Goal: Task Accomplishment & Management: Manage account settings

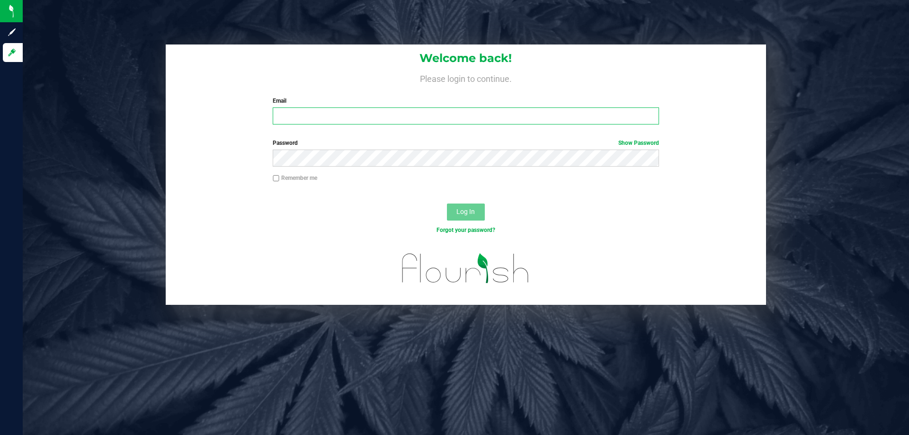
click at [345, 120] on input "Email" at bounding box center [466, 115] width 386 height 17
type input "imata@liveparallel.com"
click at [447, 204] on button "Log In" at bounding box center [466, 212] width 38 height 17
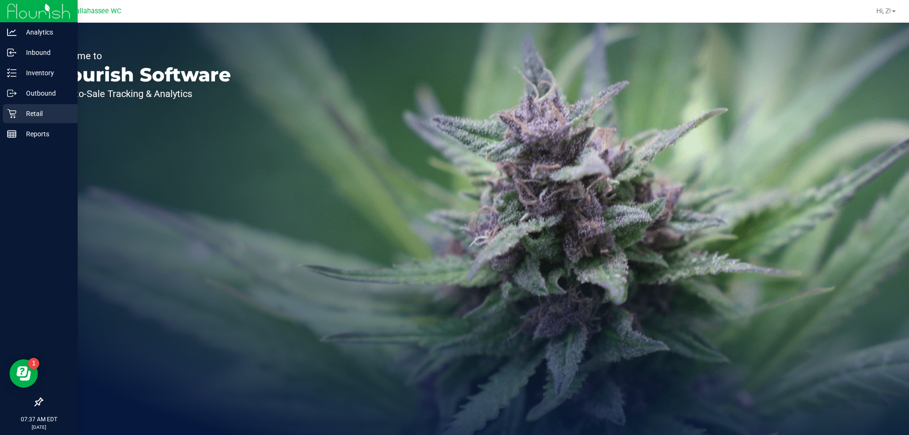
click at [20, 112] on p "Retail" at bounding box center [45, 113] width 57 height 11
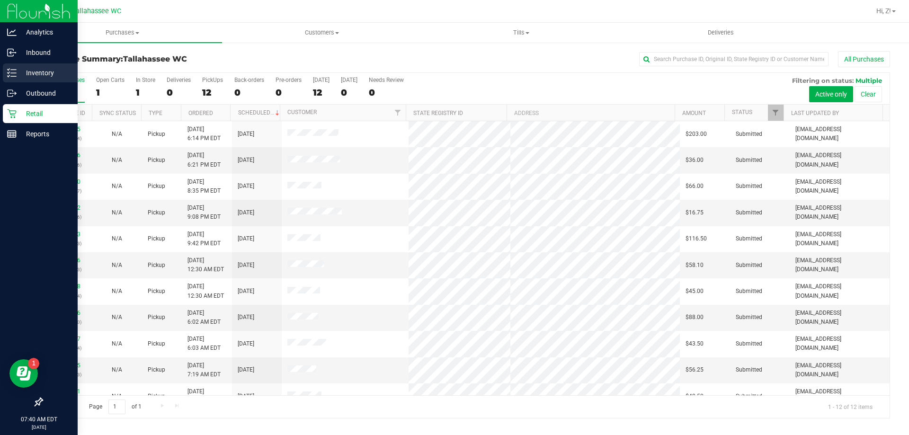
click at [18, 72] on p "Inventory" at bounding box center [45, 72] width 57 height 11
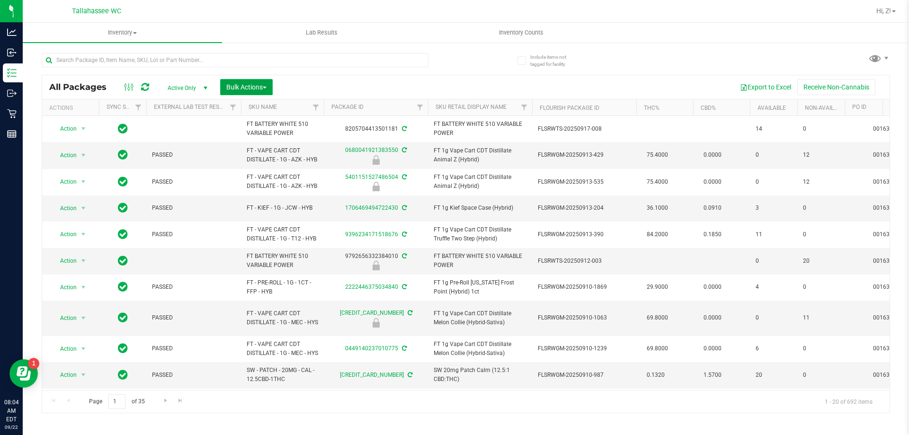
click at [246, 84] on span "Bulk Actions" at bounding box center [246, 87] width 40 height 8
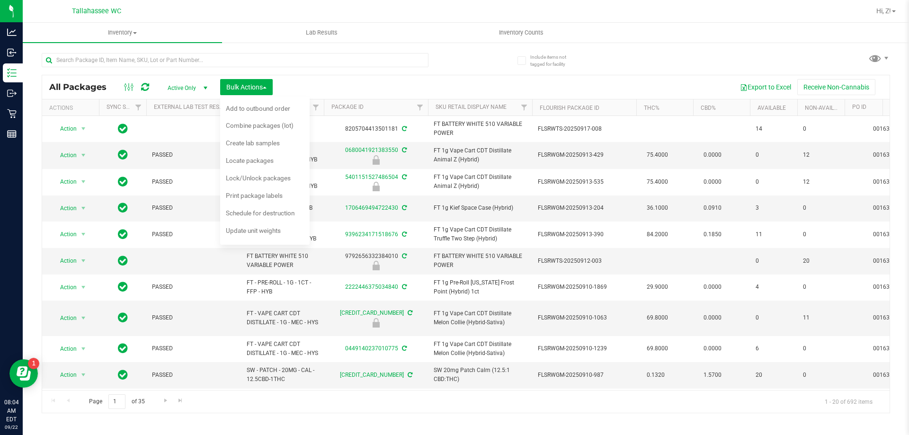
click at [390, 80] on div "Export to Excel Receive Non-Cannabis" at bounding box center [581, 87] width 603 height 16
click at [488, 87] on div "Export to Excel Receive Non-Cannabis" at bounding box center [581, 87] width 603 height 16
click at [396, 89] on div "Export to Excel Receive Non-Cannabis" at bounding box center [581, 87] width 603 height 16
click at [436, 74] on div at bounding box center [254, 59] width 424 height 30
click at [267, 179] on span "Lock/Unlock packages" at bounding box center [258, 178] width 65 height 8
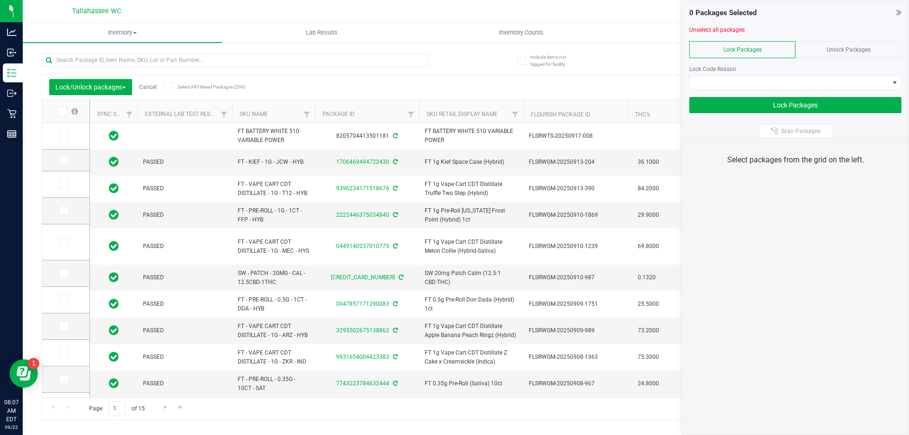
click at [849, 49] on span "Unlock Packages" at bounding box center [848, 49] width 44 height 7
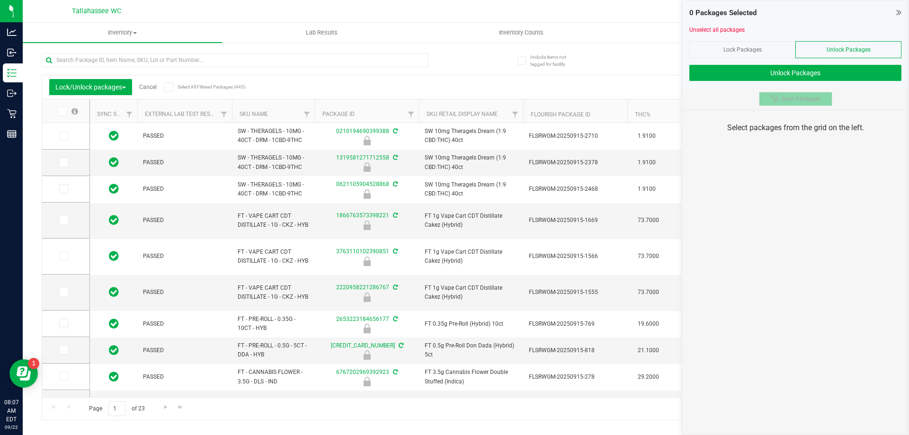
click at [798, 100] on span "Scan Packages" at bounding box center [800, 99] width 39 height 8
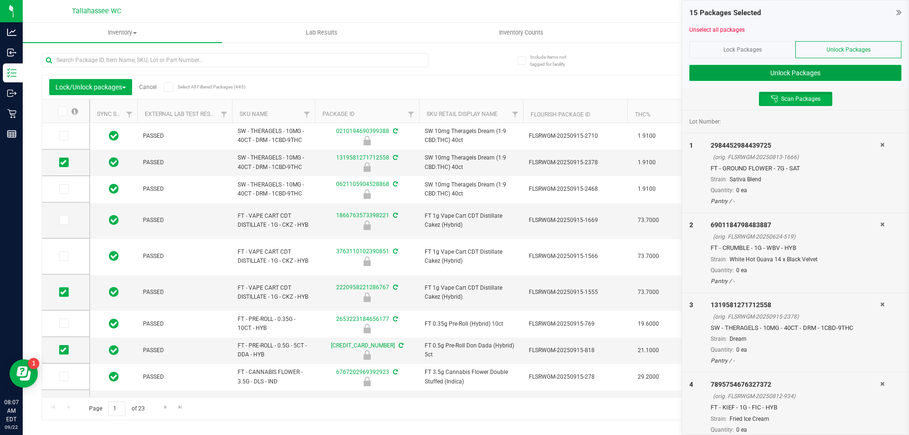
click at [754, 68] on button "Unlock Packages" at bounding box center [795, 73] width 212 height 16
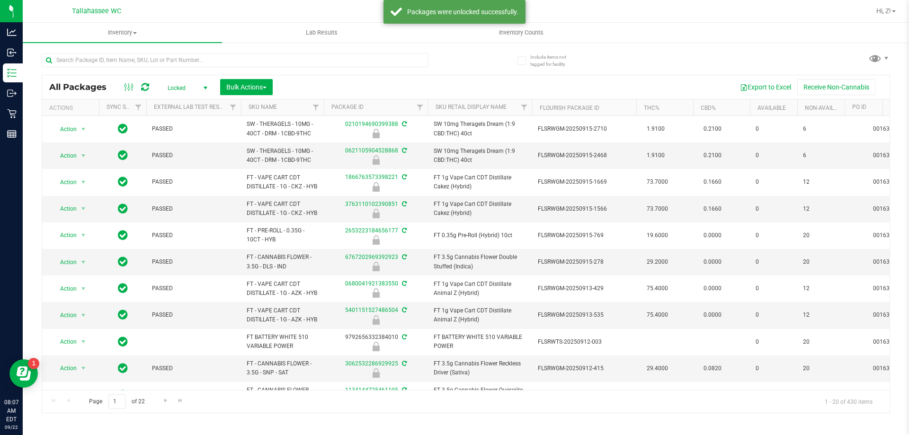
click at [178, 88] on span "Locked" at bounding box center [186, 87] width 52 height 13
click at [183, 101] on li "Active Only" at bounding box center [185, 103] width 51 height 14
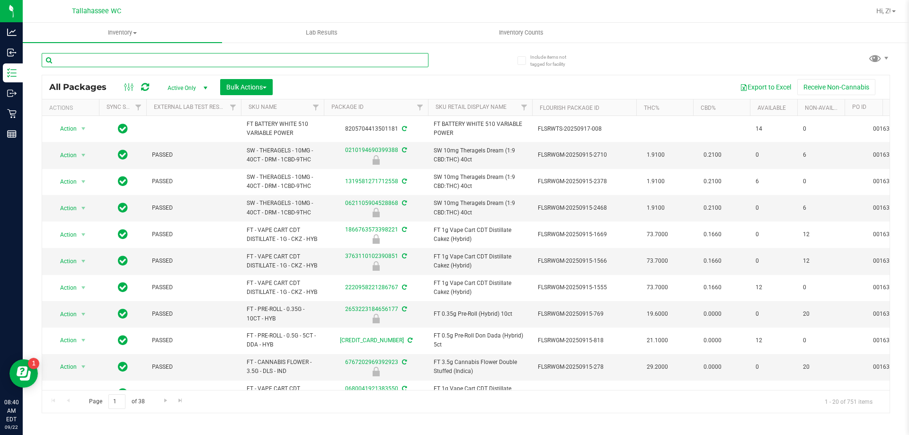
click at [123, 63] on input "text" at bounding box center [235, 60] width 387 height 14
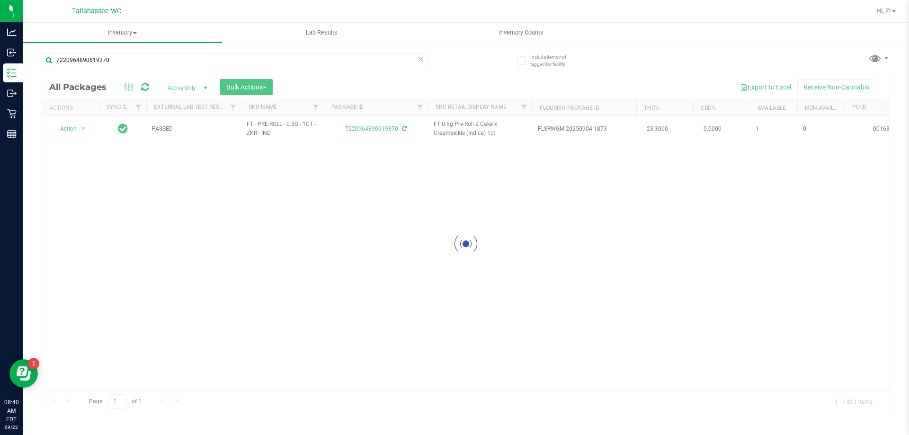
click at [72, 132] on div at bounding box center [465, 243] width 847 height 337
click at [75, 130] on span "Action" at bounding box center [65, 128] width 26 height 13
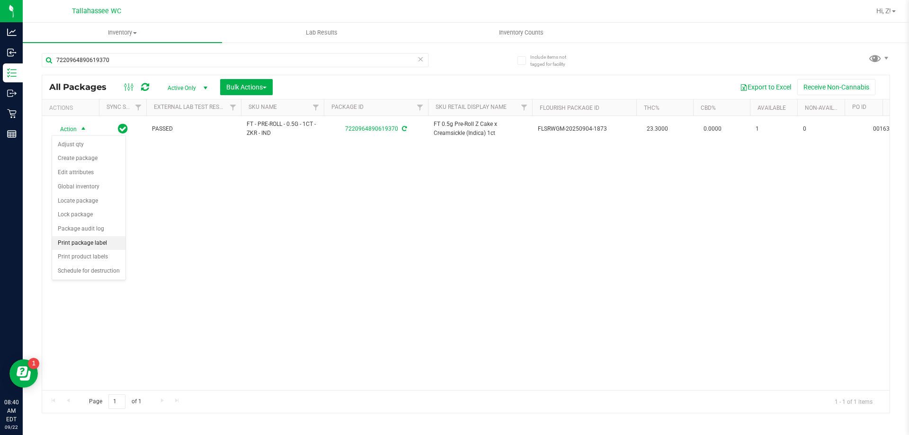
click at [98, 246] on li "Print package label" at bounding box center [88, 243] width 73 height 14
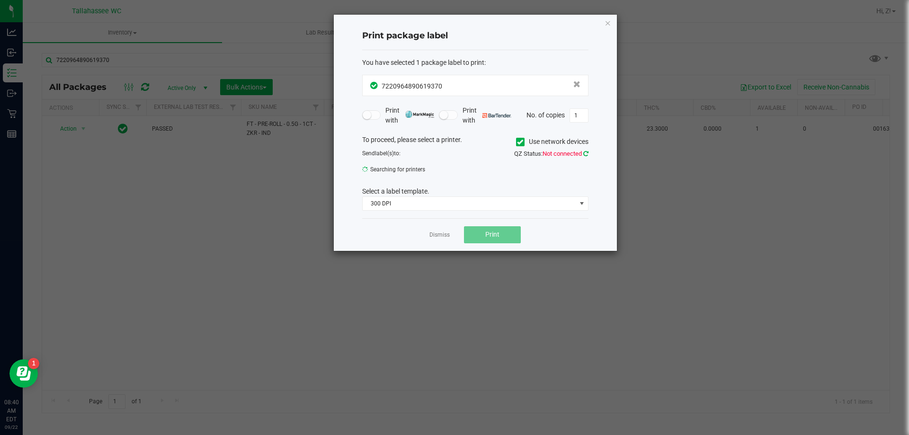
click at [585, 156] on icon at bounding box center [585, 154] width 5 height 6
click at [585, 154] on icon at bounding box center [585, 154] width 5 height 6
click at [583, 150] on link at bounding box center [585, 153] width 5 height 7
click at [461, 211] on div "You have selected 1 package label to print : 7220964890619370 Print with Print …" at bounding box center [475, 134] width 226 height 168
click at [450, 206] on span "300 DPI" at bounding box center [469, 203] width 213 height 13
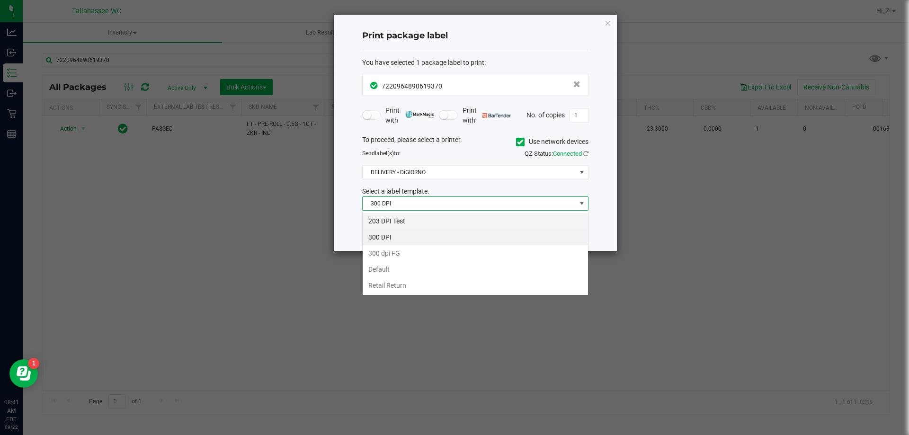
scroll to position [14, 226]
click at [410, 221] on li "203 DPI Test" at bounding box center [475, 221] width 225 height 16
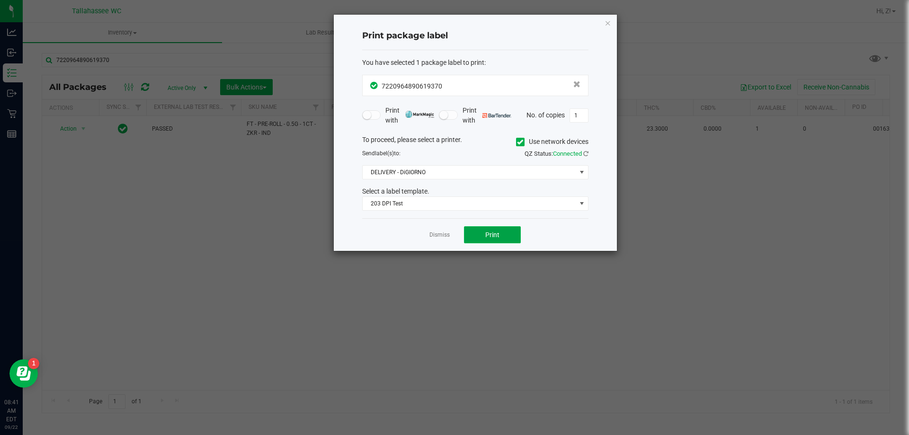
click at [488, 237] on span "Print" at bounding box center [492, 235] width 14 height 8
click at [608, 24] on icon "button" at bounding box center [607, 22] width 7 height 11
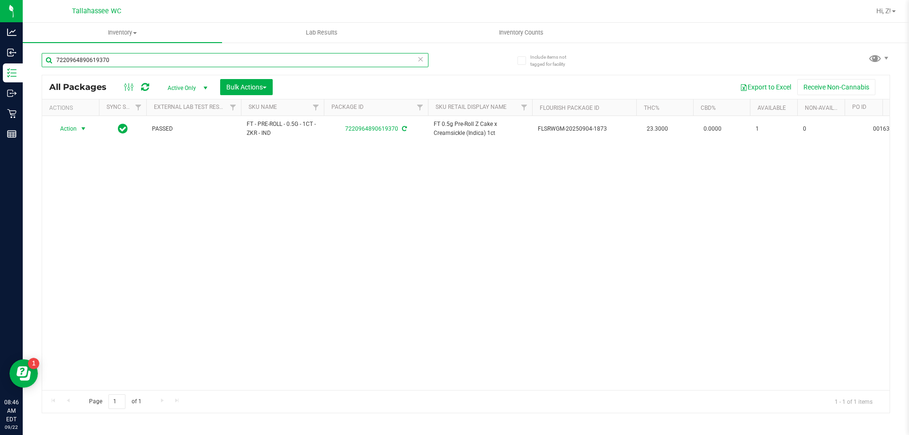
click at [184, 63] on input "7220964890619370" at bounding box center [235, 60] width 387 height 14
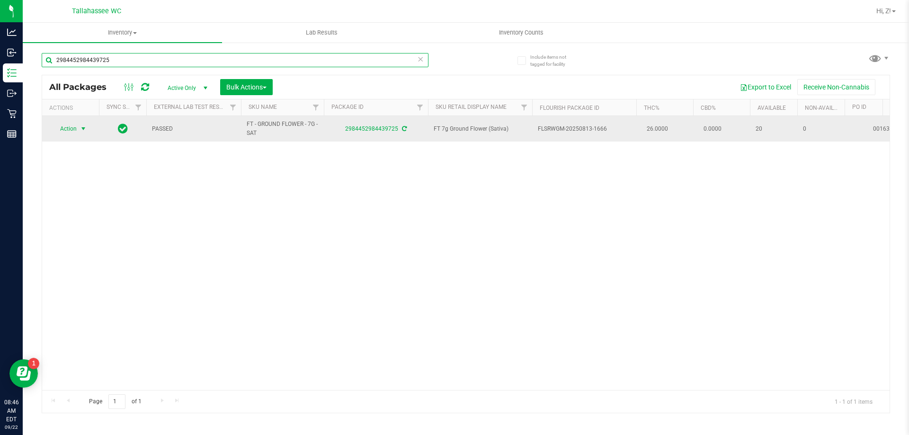
type input "2984452984439725"
click at [63, 130] on span "Action" at bounding box center [65, 128] width 26 height 13
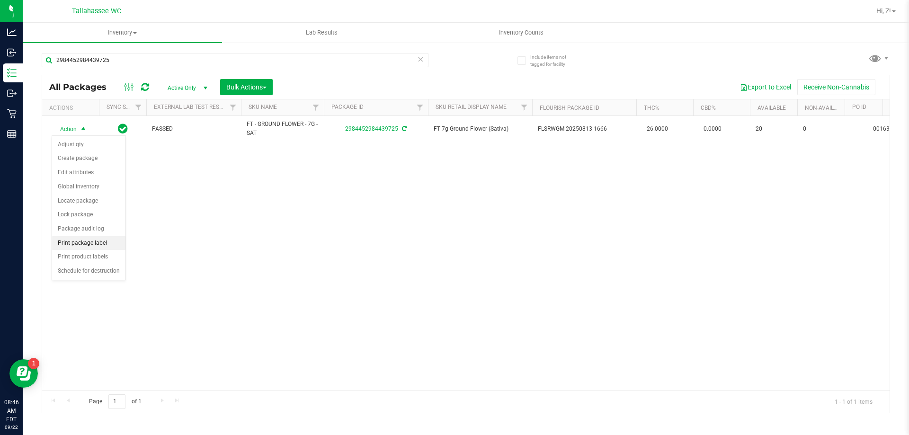
click at [83, 245] on li "Print package label" at bounding box center [88, 243] width 73 height 14
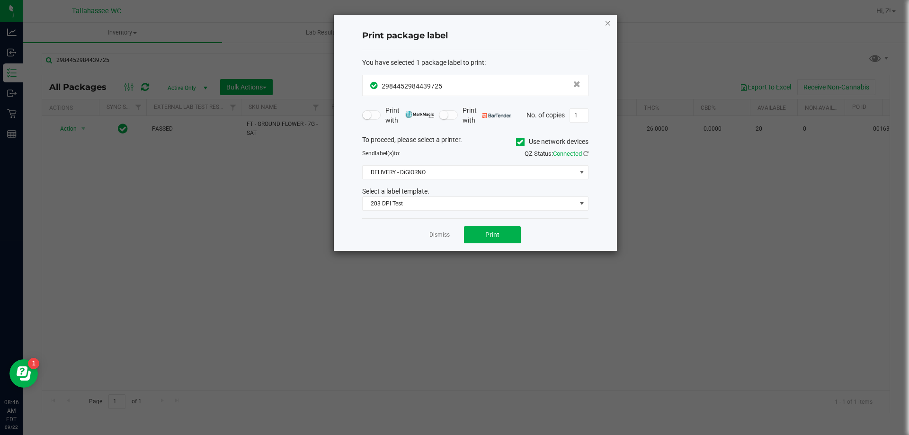
click at [607, 23] on icon "button" at bounding box center [607, 22] width 7 height 11
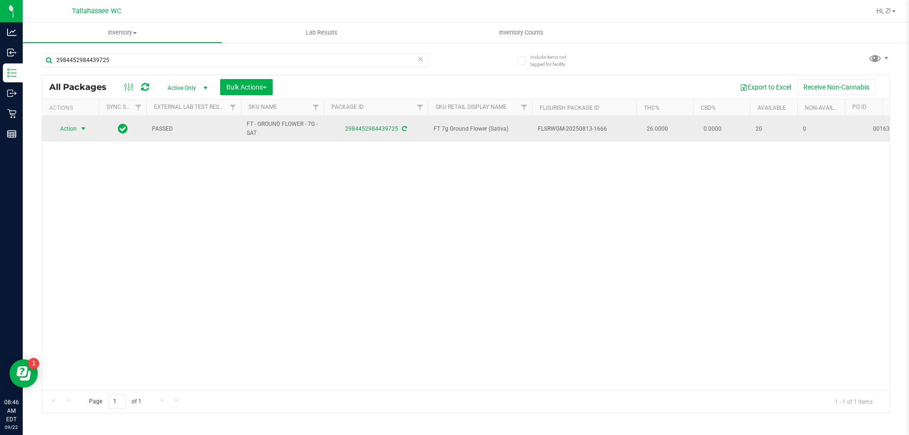
click at [79, 131] on span "select" at bounding box center [84, 128] width 12 height 13
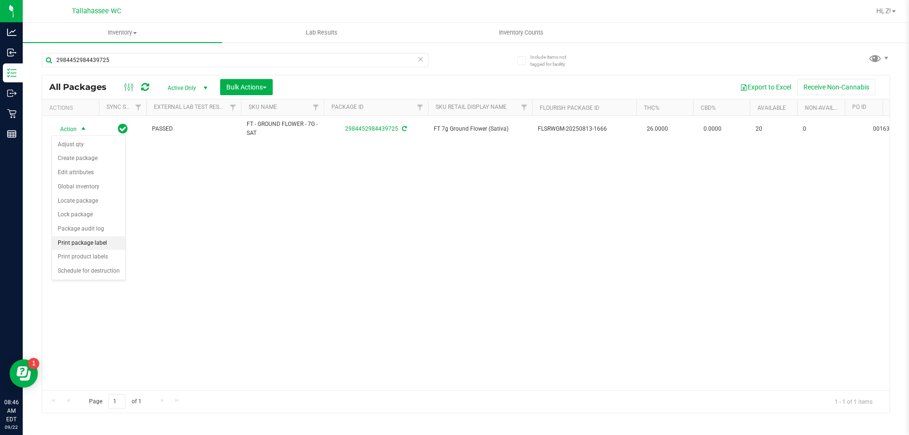
click at [86, 240] on li "Print package label" at bounding box center [88, 243] width 73 height 14
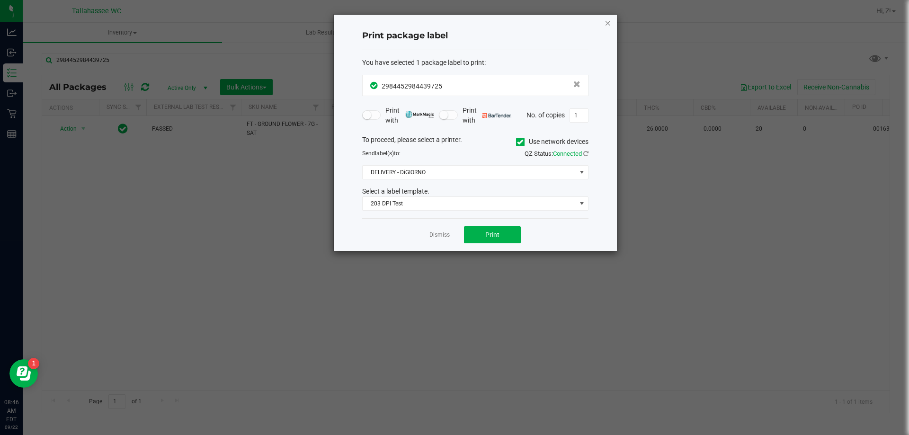
click at [607, 25] on icon "button" at bounding box center [607, 22] width 7 height 11
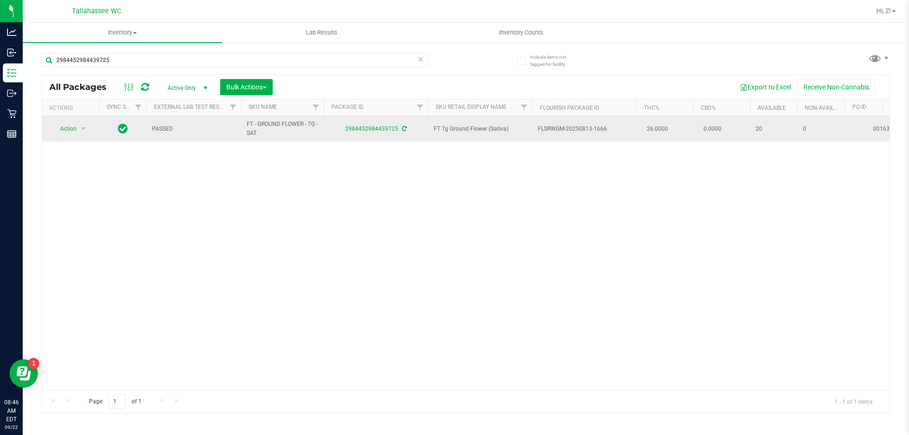
click at [71, 136] on td "Action Action Adjust qty Create package Edit attributes Global inventory Locate…" at bounding box center [70, 129] width 57 height 26
click at [76, 125] on span "Action" at bounding box center [65, 128] width 26 height 13
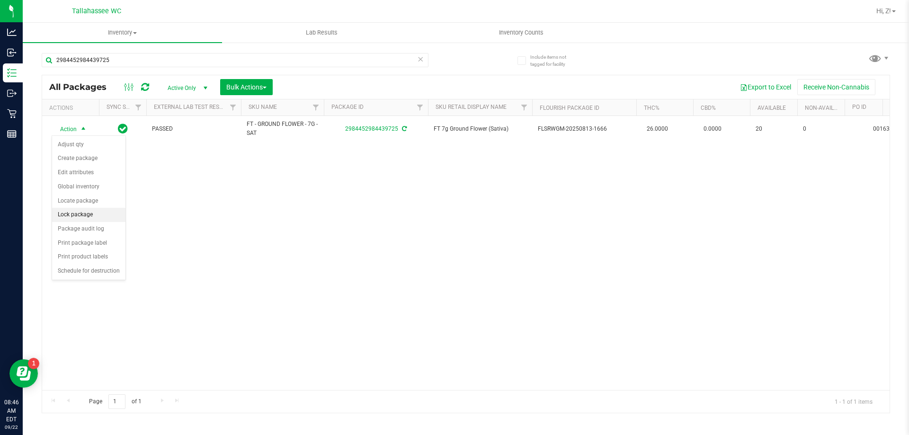
click at [80, 218] on li "Lock package" at bounding box center [88, 215] width 73 height 14
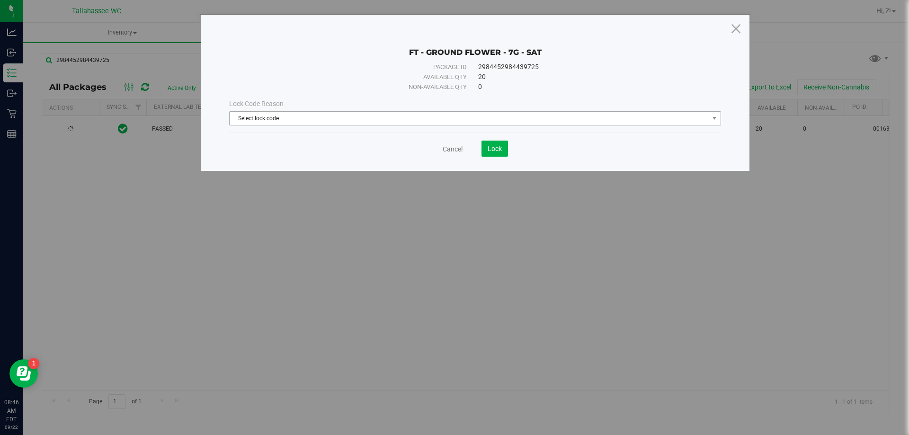
click at [322, 118] on span "Select lock code" at bounding box center [469, 118] width 479 height 13
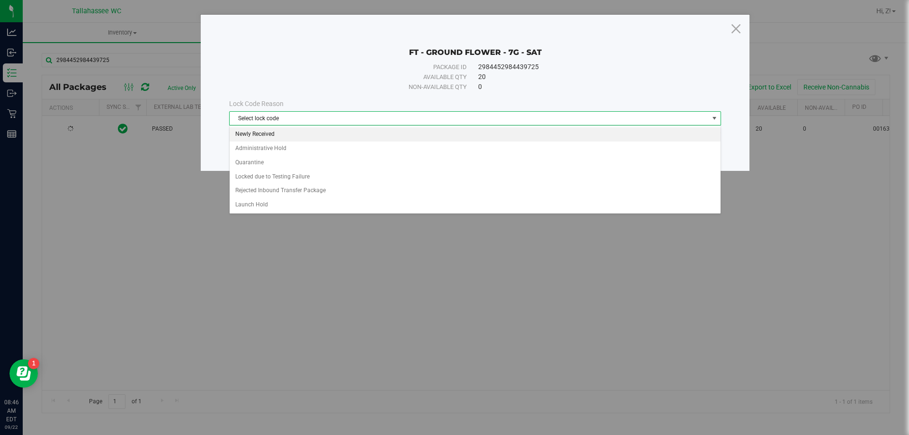
click at [280, 139] on li "Newly Received" at bounding box center [475, 134] width 491 height 14
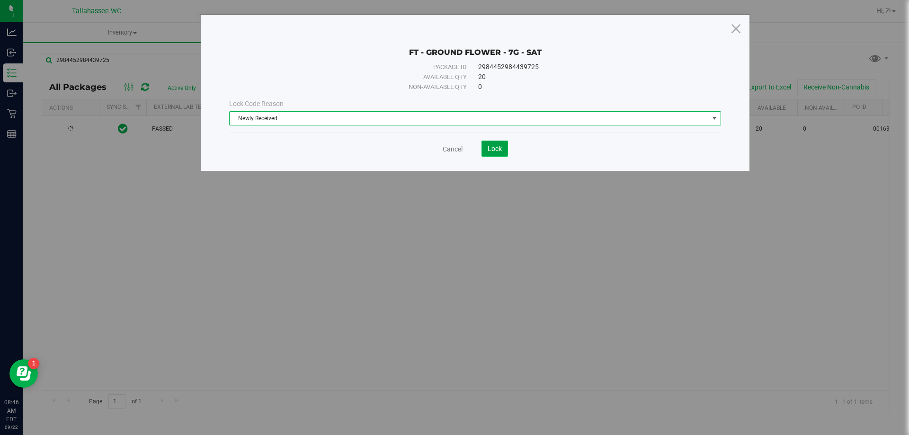
click at [485, 151] on button "Lock" at bounding box center [494, 149] width 27 height 16
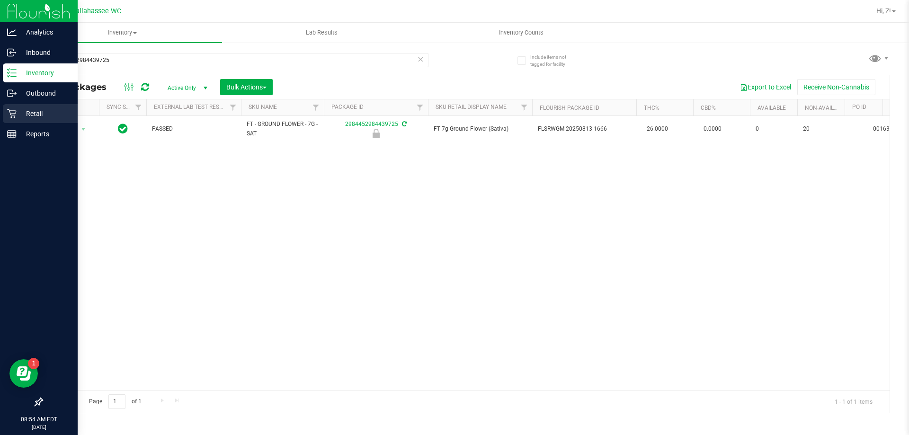
click at [22, 123] on div "Retail" at bounding box center [40, 113] width 75 height 19
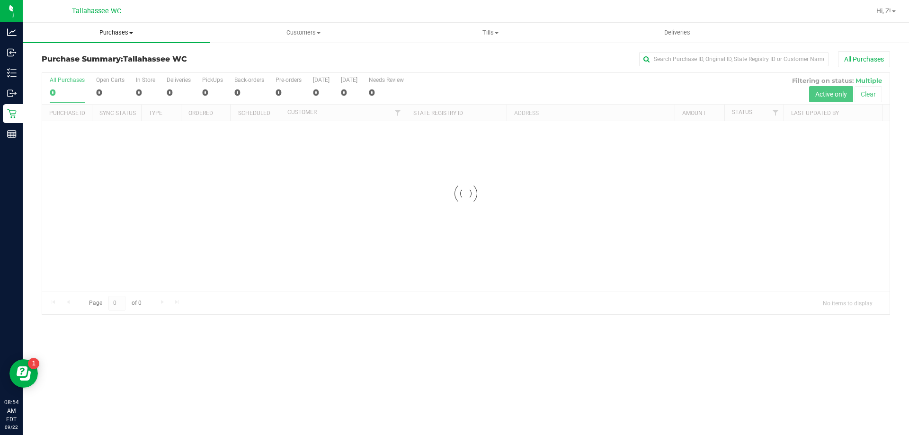
click at [123, 26] on uib-tab-heading "Purchases Summary of purchases Fulfillment All purchases" at bounding box center [116, 33] width 187 height 20
click at [122, 29] on span "Purchases" at bounding box center [116, 32] width 187 height 9
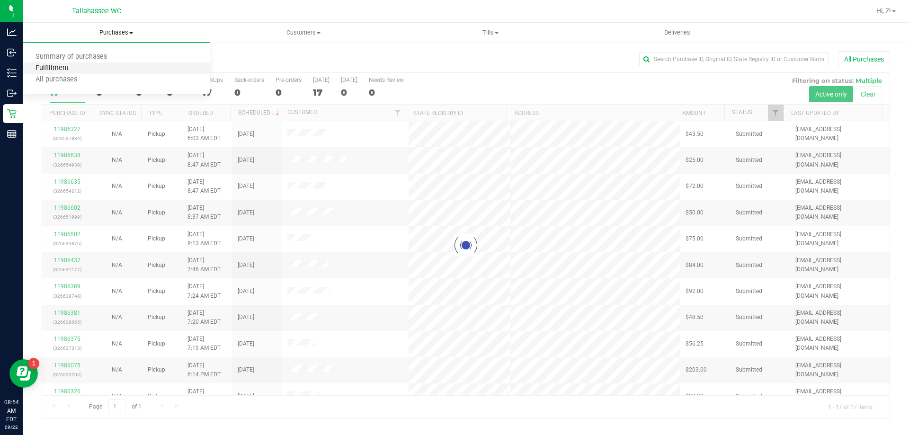
click at [67, 70] on span "Fulfillment" at bounding box center [52, 68] width 59 height 8
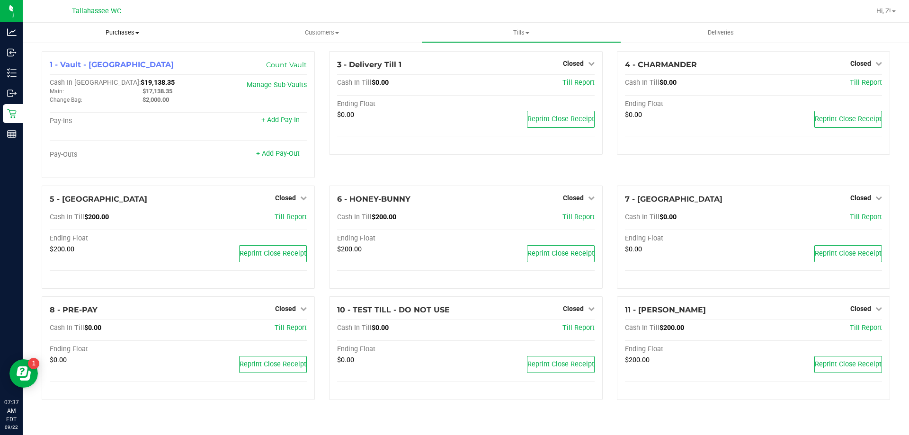
click at [129, 28] on uib-tab-heading "Purchases Summary of purchases Fulfillment All purchases" at bounding box center [122, 33] width 199 height 20
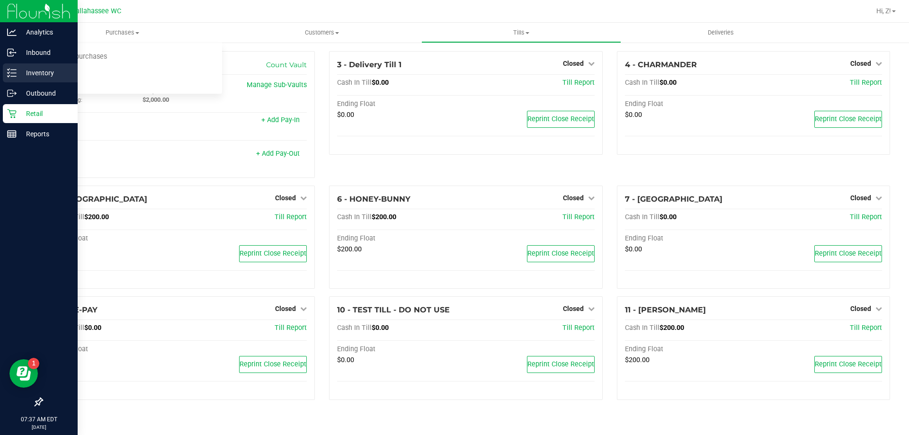
click at [17, 74] on p "Inventory" at bounding box center [45, 72] width 57 height 11
click at [41, 73] on p "Inventory" at bounding box center [45, 72] width 57 height 11
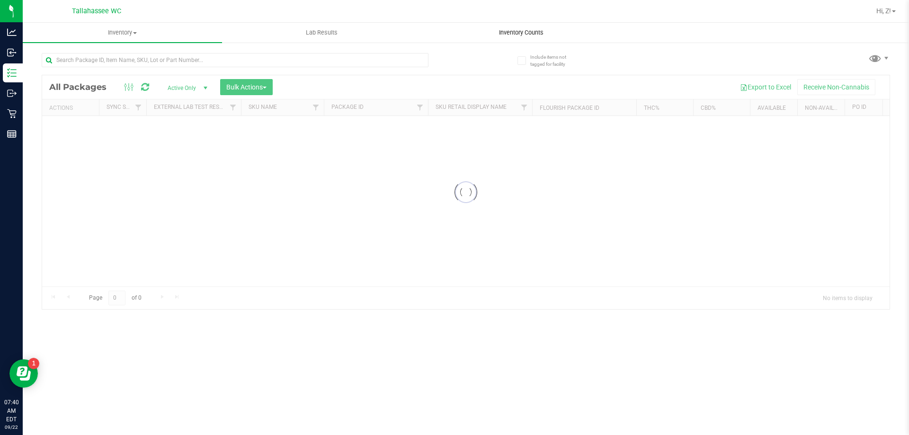
click at [513, 29] on span "Inventory Counts" at bounding box center [521, 32] width 70 height 9
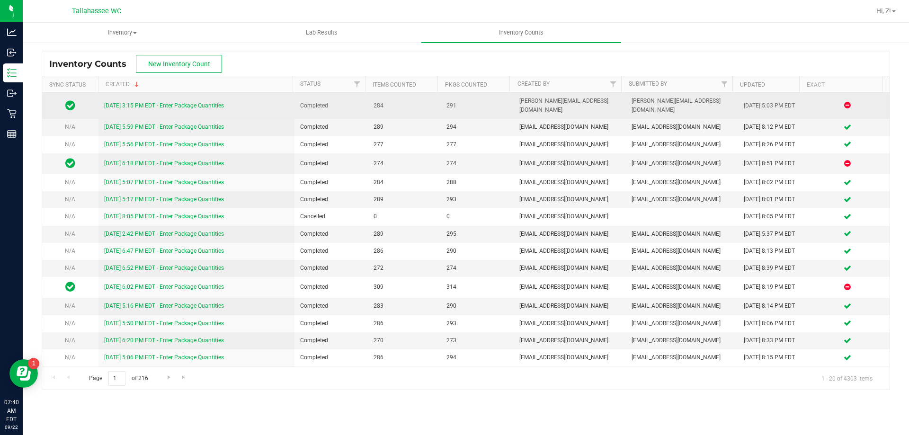
click at [181, 102] on link "9/21/25 3:15 PM EDT - Enter Package Quantities" at bounding box center [164, 105] width 120 height 7
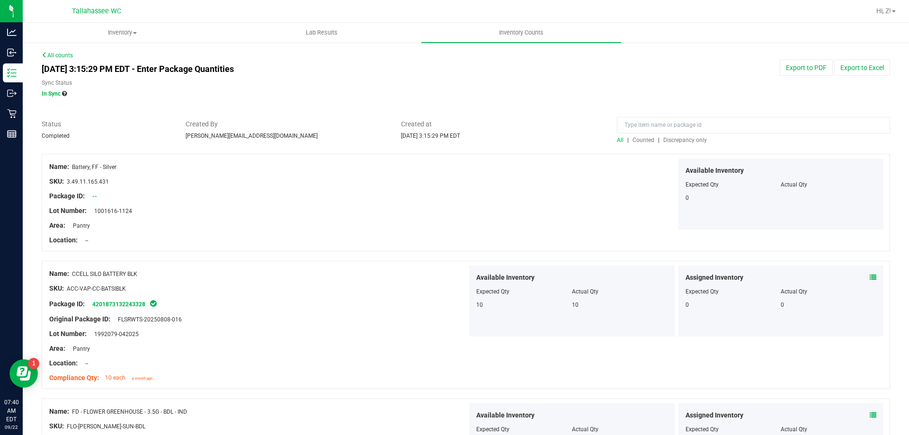
click at [56, 55] on link "All counts" at bounding box center [57, 55] width 31 height 7
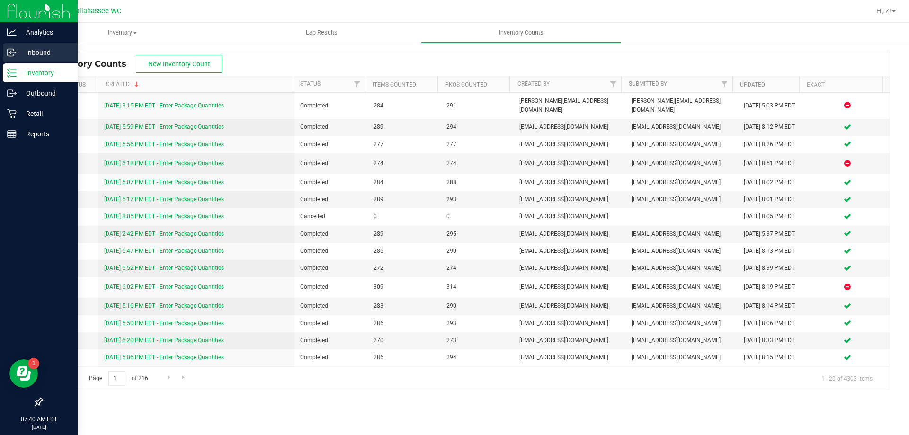
click at [13, 55] on icon at bounding box center [11, 52] width 6 height 7
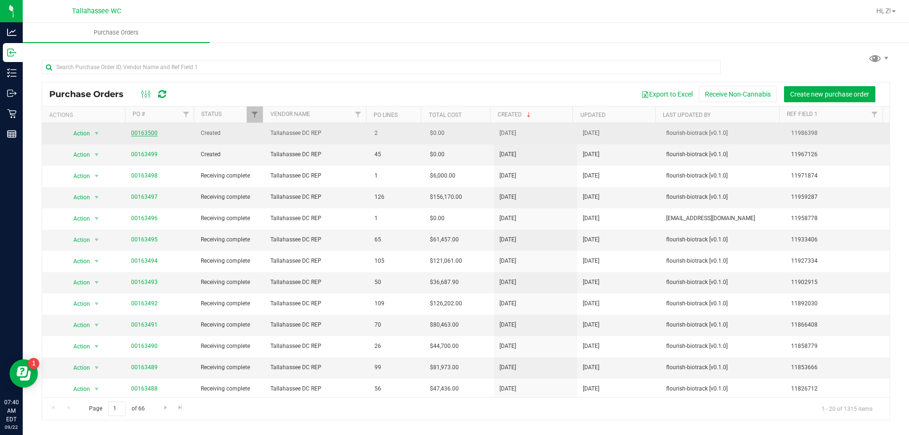
click at [142, 131] on link "00163500" at bounding box center [144, 133] width 27 height 7
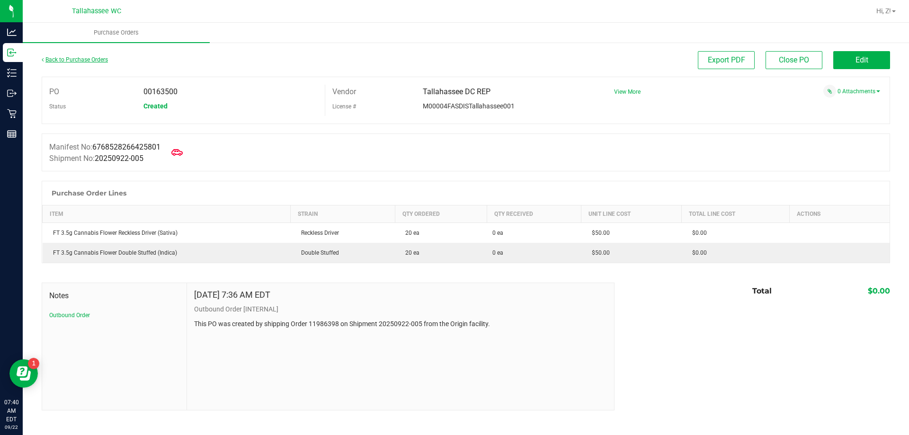
click at [88, 59] on link "Back to Purchase Orders" at bounding box center [75, 59] width 66 height 7
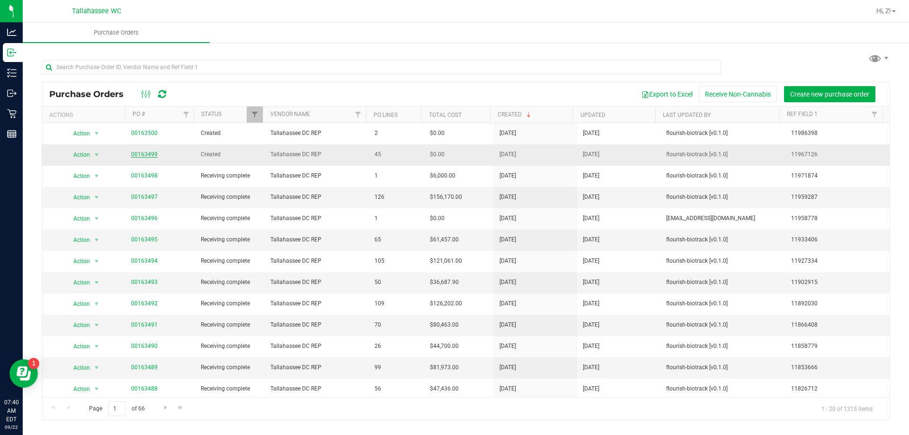
click at [139, 151] on link "00163499" at bounding box center [144, 154] width 27 height 7
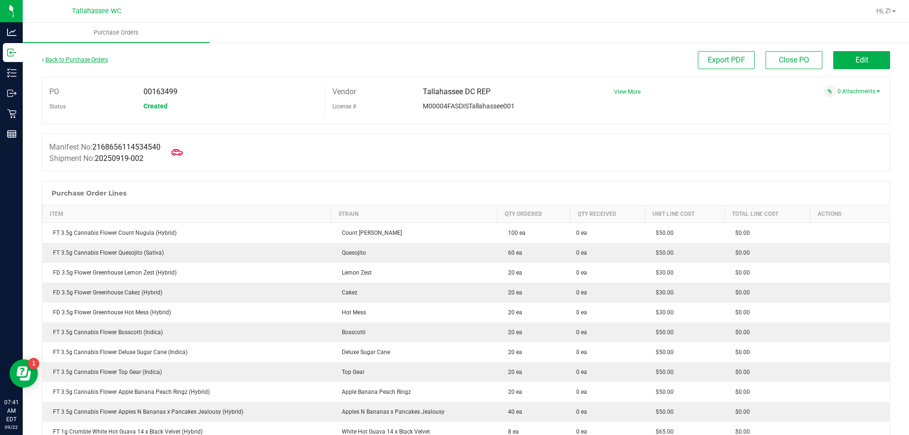
click at [69, 62] on link "Back to Purchase Orders" at bounding box center [75, 59] width 66 height 7
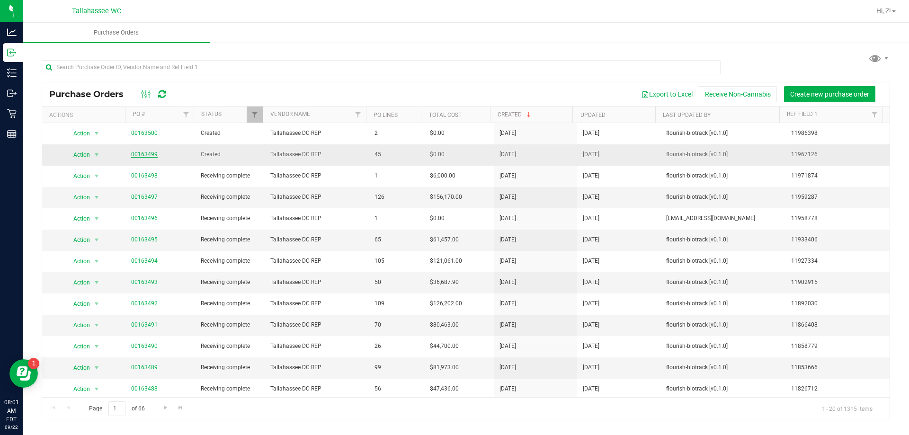
click at [134, 154] on link "00163499" at bounding box center [144, 154] width 27 height 7
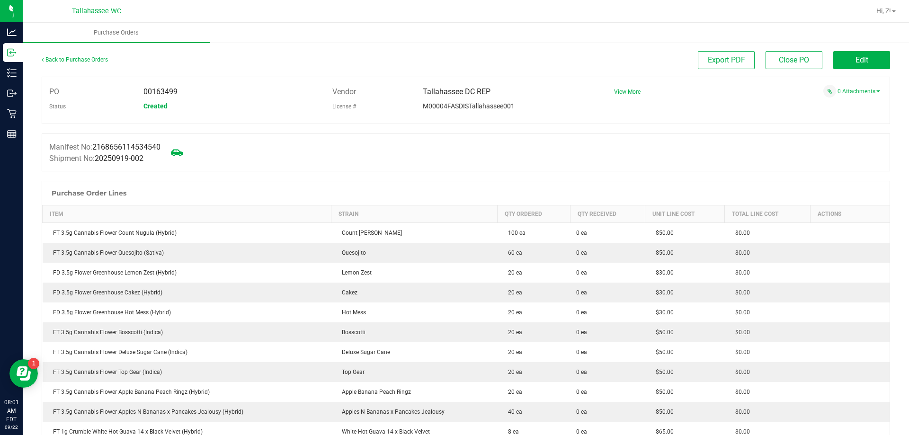
click at [176, 157] on icon at bounding box center [177, 152] width 12 height 12
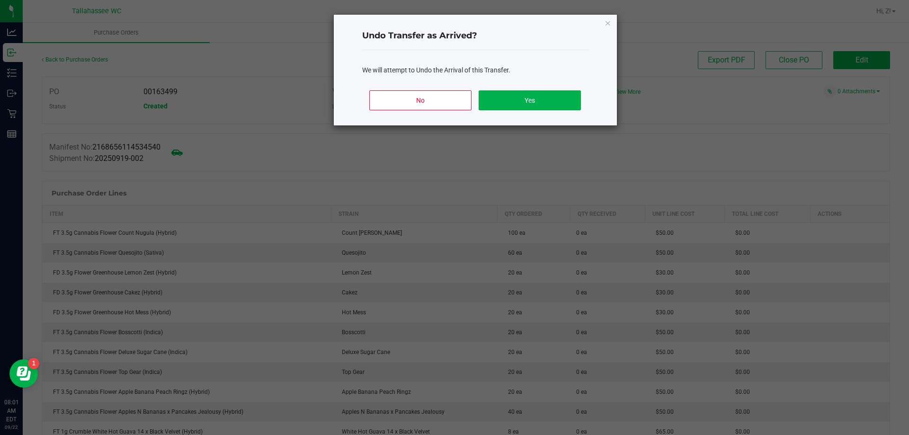
click at [615, 21] on div "Undo Transfer as Arrived? We will attempt to Undo the Arrival of this Transfer.…" at bounding box center [475, 70] width 283 height 111
click at [609, 23] on icon "Close" at bounding box center [607, 22] width 7 height 11
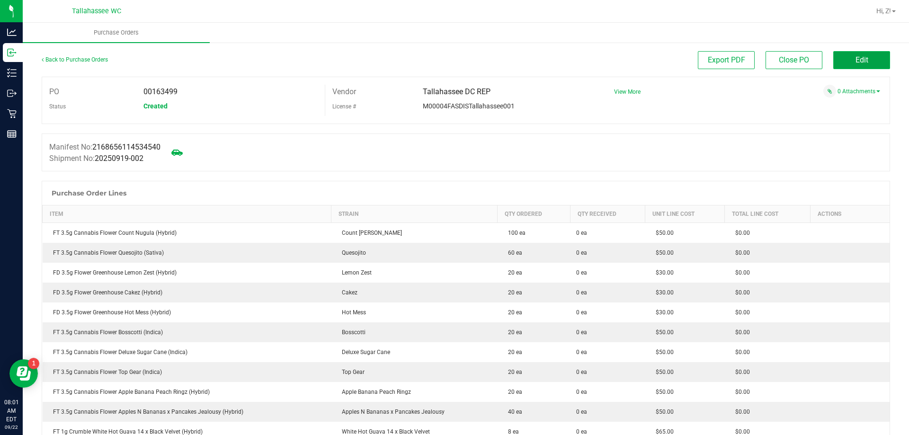
click at [875, 62] on button "Edit" at bounding box center [861, 60] width 57 height 18
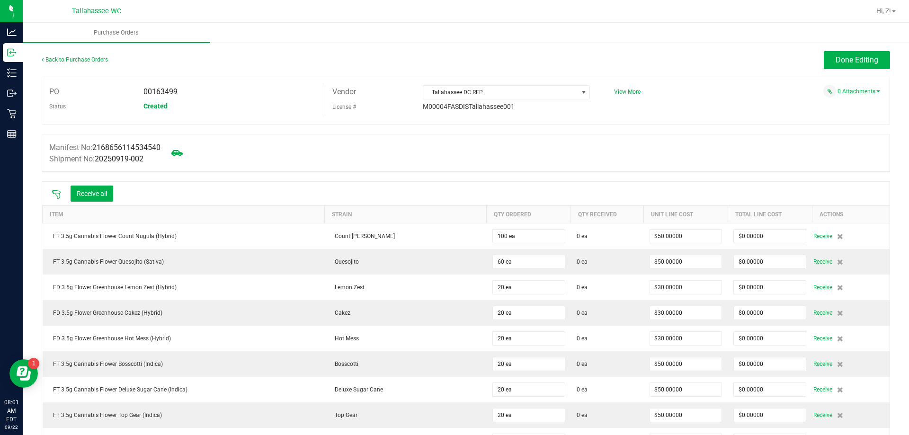
click at [55, 193] on icon at bounding box center [56, 194] width 9 height 9
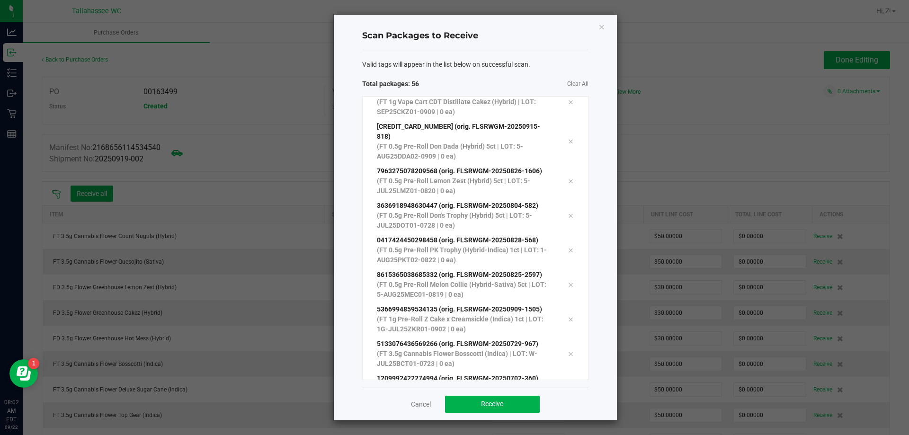
scroll to position [1675, 0]
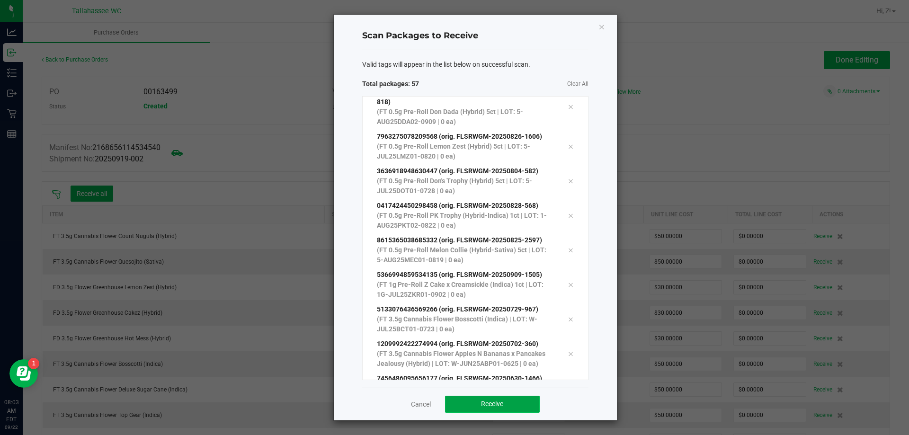
click at [468, 401] on button "Receive" at bounding box center [492, 404] width 95 height 17
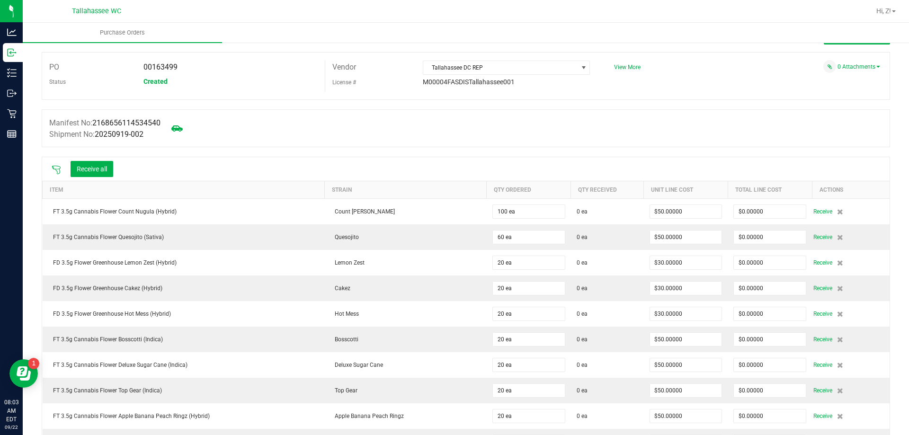
scroll to position [0, 0]
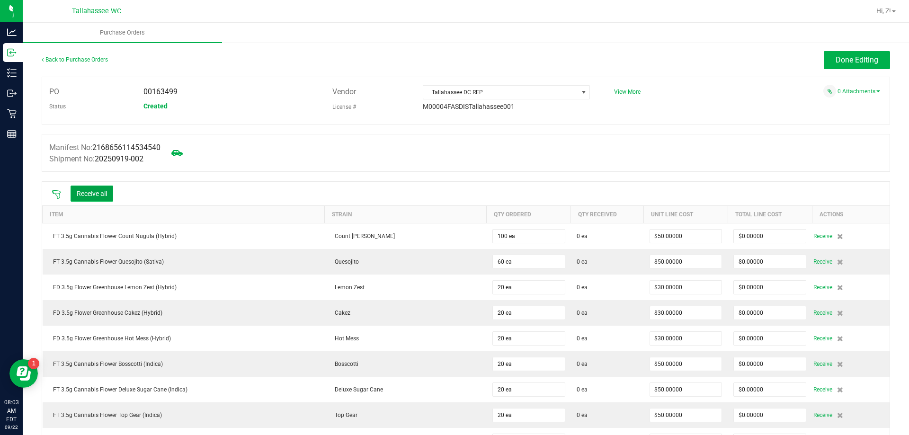
click at [101, 200] on button "Receive all" at bounding box center [92, 194] width 43 height 16
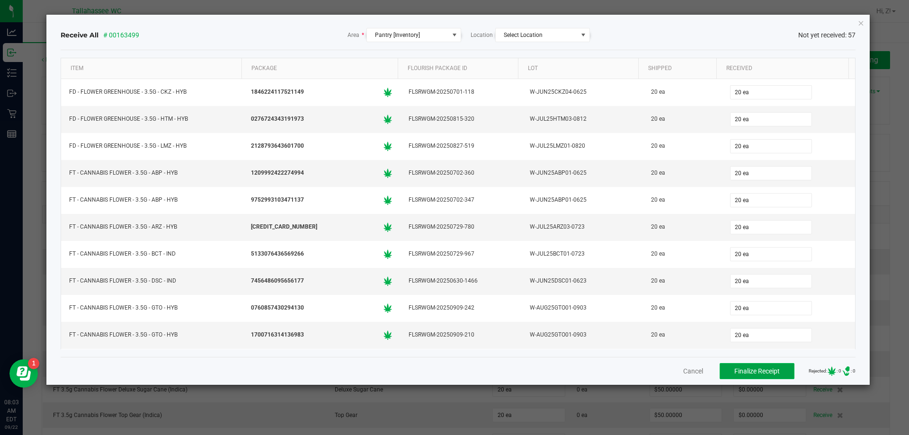
click at [746, 376] on button "Finalize Receipt" at bounding box center [756, 371] width 75 height 16
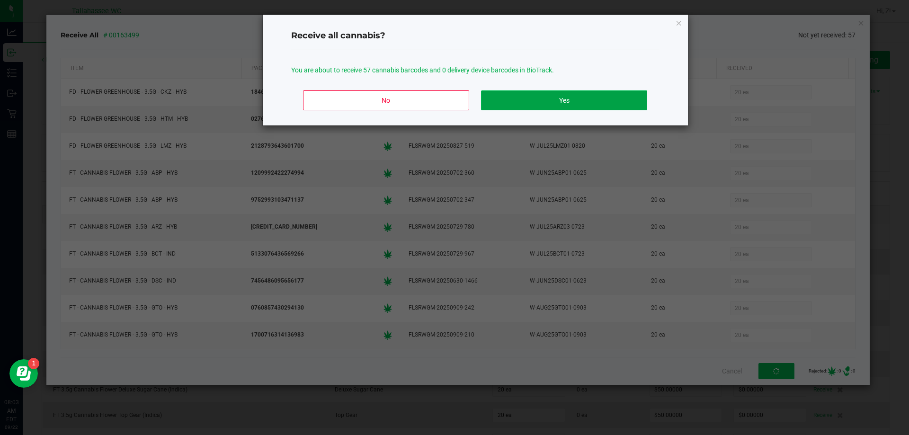
click at [556, 108] on button "Yes" at bounding box center [564, 100] width 166 height 20
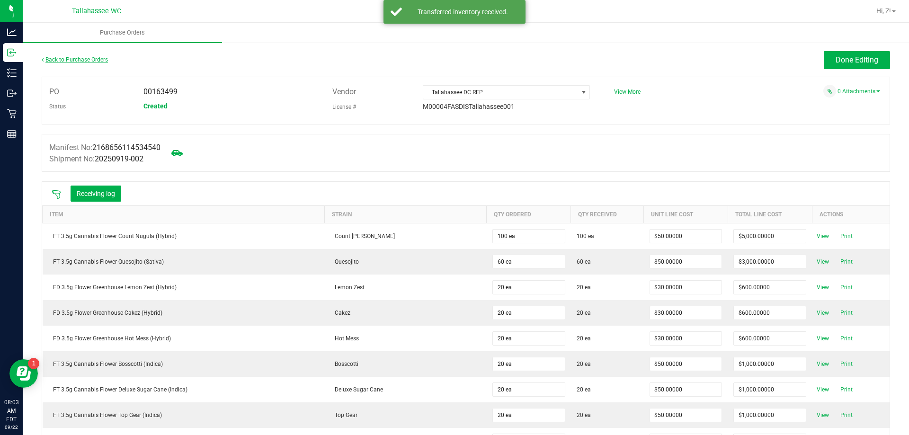
click at [82, 62] on link "Back to Purchase Orders" at bounding box center [75, 59] width 66 height 7
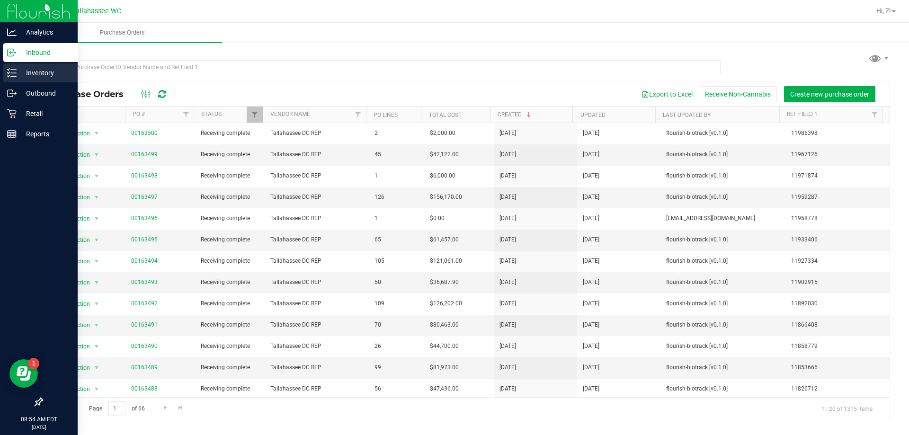
click at [37, 69] on p "Inventory" at bounding box center [45, 72] width 57 height 11
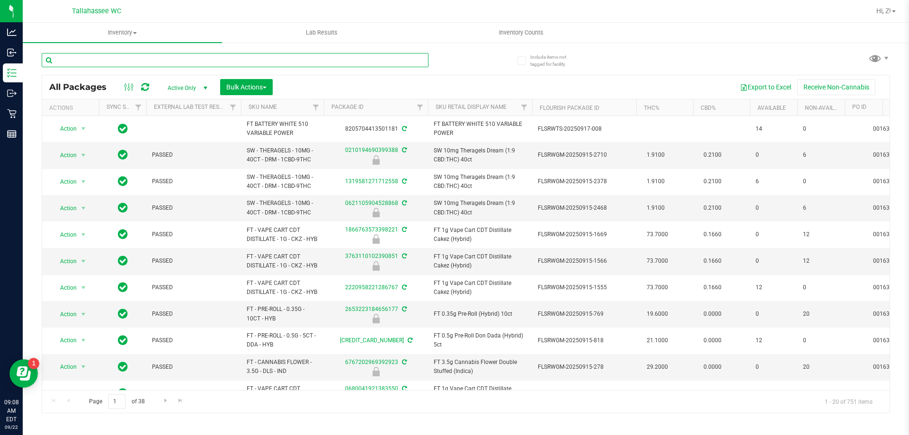
click at [222, 57] on input "text" at bounding box center [235, 60] width 387 height 14
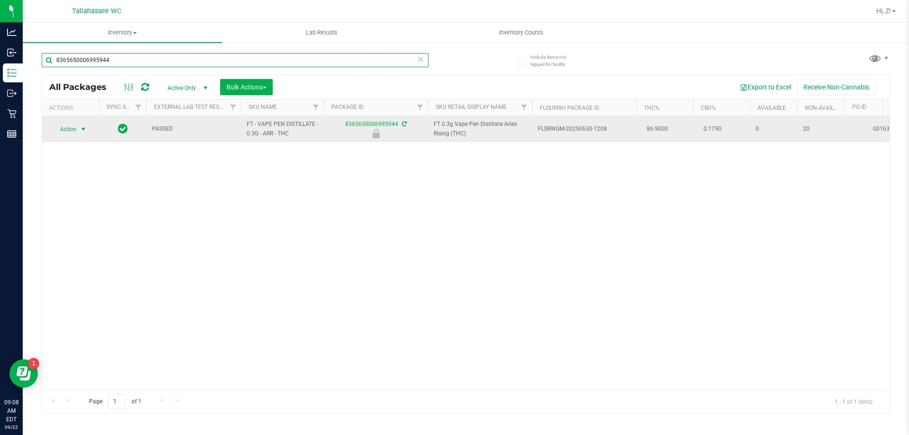
type input "8365650006995944"
click at [84, 134] on span "select" at bounding box center [84, 129] width 12 height 13
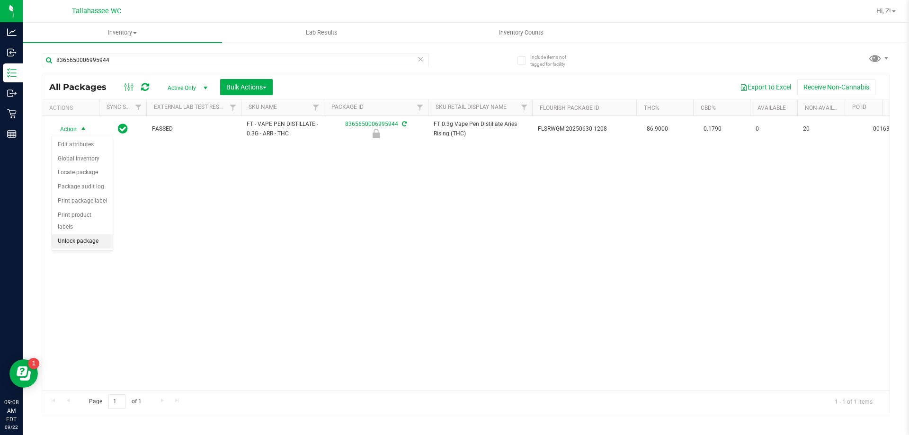
click at [104, 234] on li "Unlock package" at bounding box center [82, 241] width 61 height 14
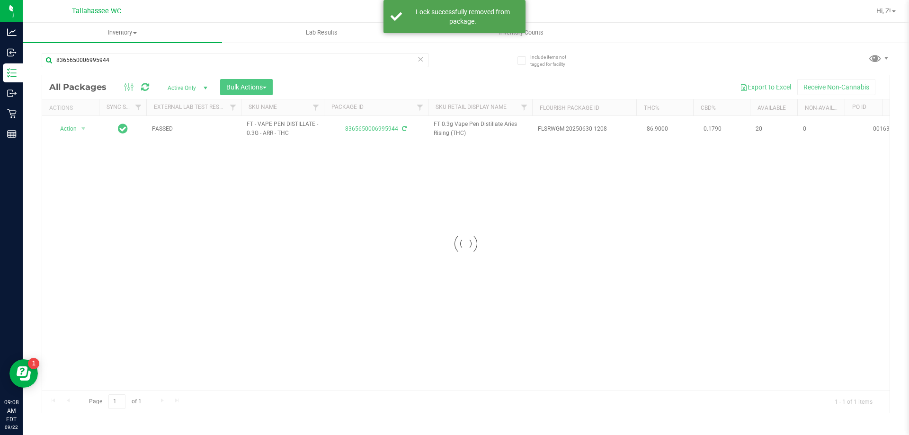
click at [80, 130] on div at bounding box center [465, 243] width 847 height 337
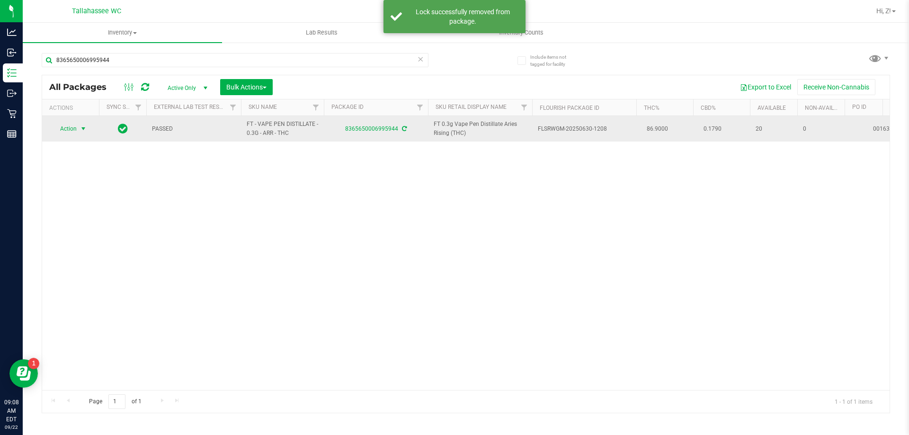
click at [81, 129] on span "select" at bounding box center [84, 129] width 8 height 8
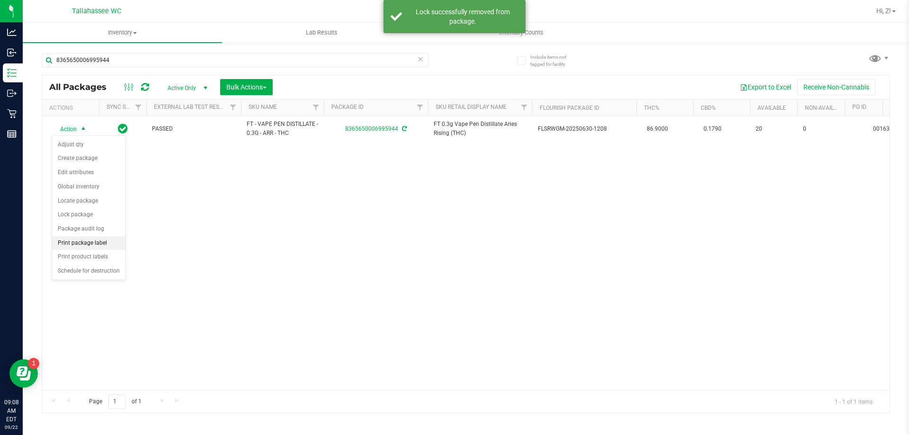
click at [111, 241] on li "Print package label" at bounding box center [88, 243] width 73 height 14
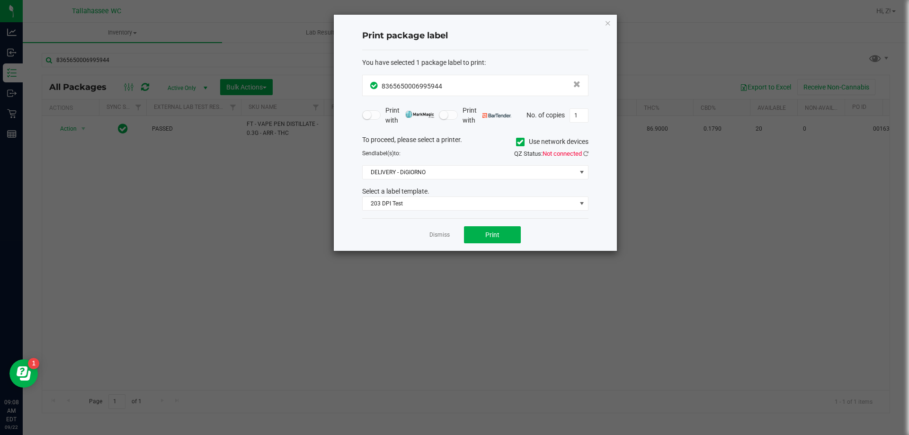
click at [582, 155] on span "QZ Status: Not connected" at bounding box center [551, 153] width 74 height 7
click at [586, 151] on icon at bounding box center [585, 154] width 5 height 6
click at [511, 234] on button "Print" at bounding box center [492, 234] width 57 height 17
click at [446, 236] on link "Dismiss" at bounding box center [439, 235] width 20 height 8
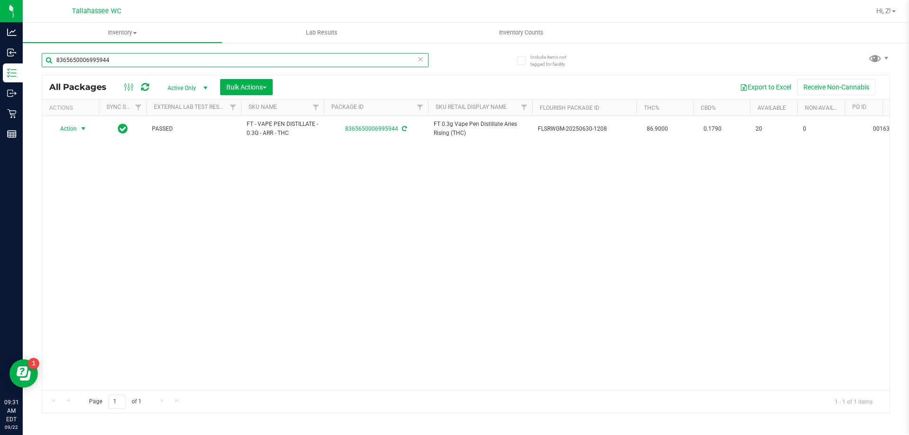
click at [248, 61] on input "8365650006995944" at bounding box center [235, 60] width 387 height 14
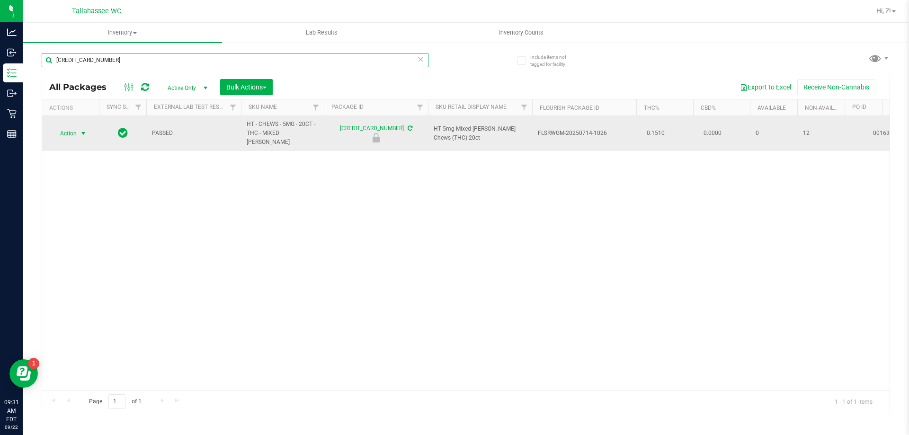
type input "[CREDIT_CARD_NUMBER]"
click at [76, 131] on span "Action" at bounding box center [65, 133] width 26 height 13
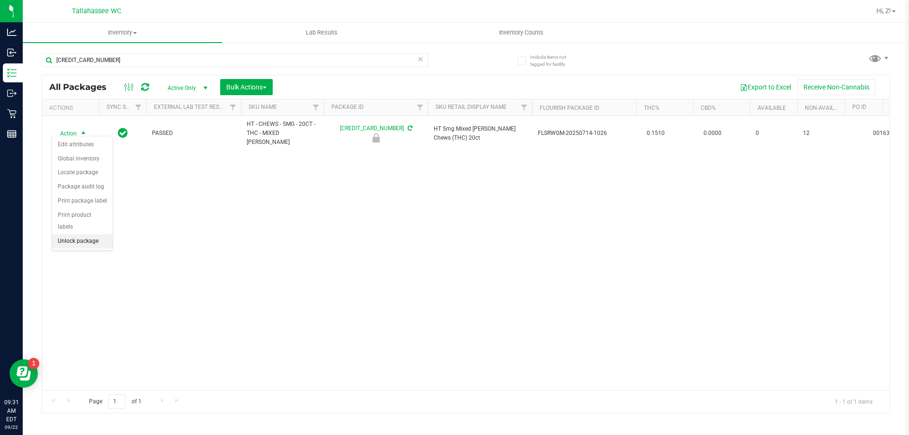
click at [94, 234] on li "Unlock package" at bounding box center [82, 241] width 61 height 14
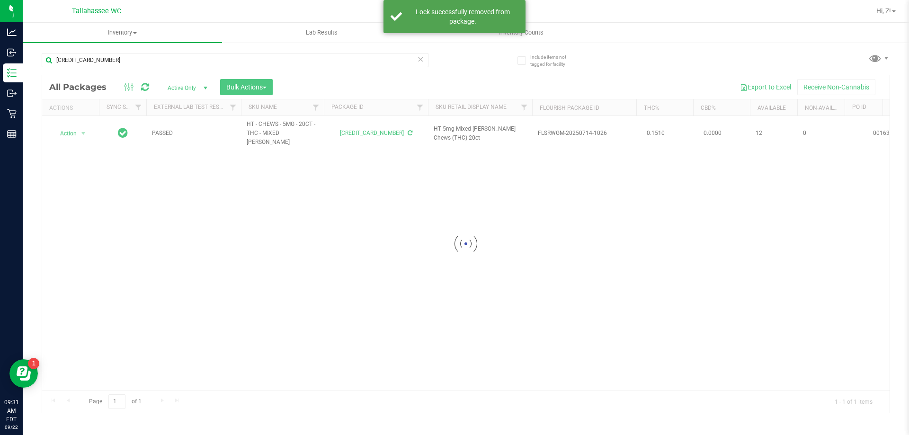
click at [81, 128] on div at bounding box center [465, 243] width 847 height 337
click at [81, 130] on span "select" at bounding box center [84, 134] width 8 height 8
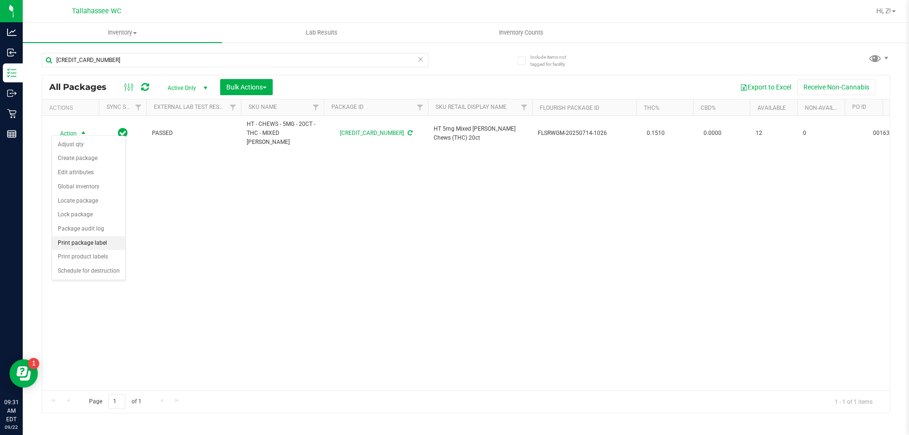
click at [113, 243] on li "Print package label" at bounding box center [88, 243] width 73 height 14
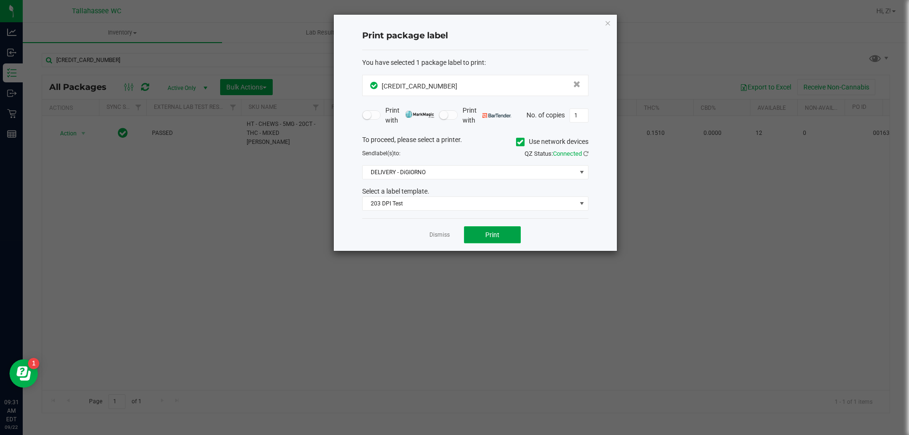
click at [508, 238] on button "Print" at bounding box center [492, 234] width 57 height 17
click at [604, 26] on div "Print package label You have selected 1 package label to print : [CREDIT_CARD_N…" at bounding box center [475, 133] width 283 height 236
click at [613, 22] on div "Print package label You have selected 1 package label to print : [CREDIT_CARD_N…" at bounding box center [475, 133] width 283 height 236
click at [608, 27] on icon "button" at bounding box center [607, 22] width 7 height 11
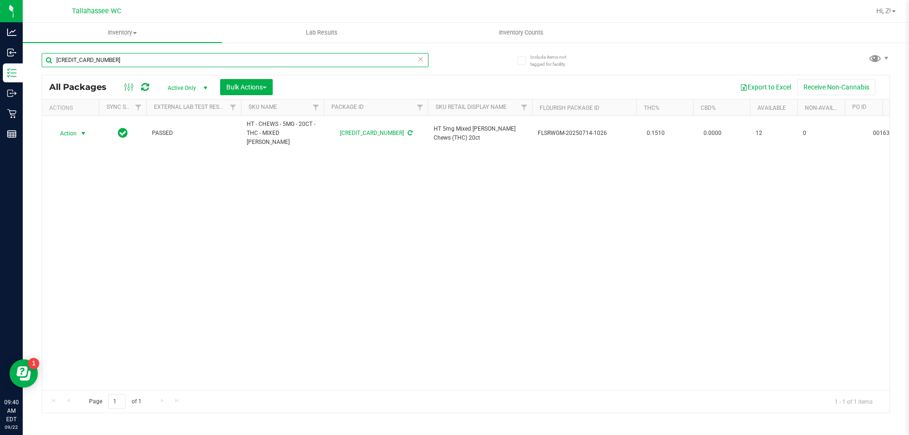
click at [241, 53] on input "[CREDIT_CARD_NUMBER]" at bounding box center [235, 60] width 387 height 14
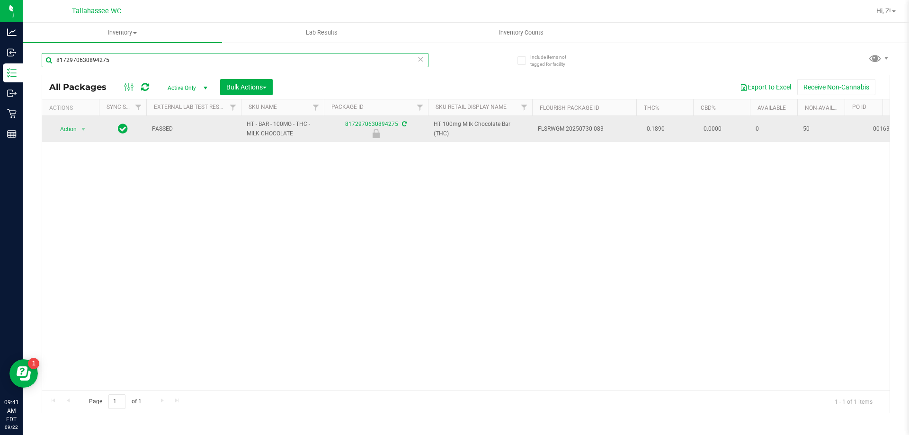
type input "8172970630894275"
click at [82, 133] on span "select" at bounding box center [84, 129] width 12 height 13
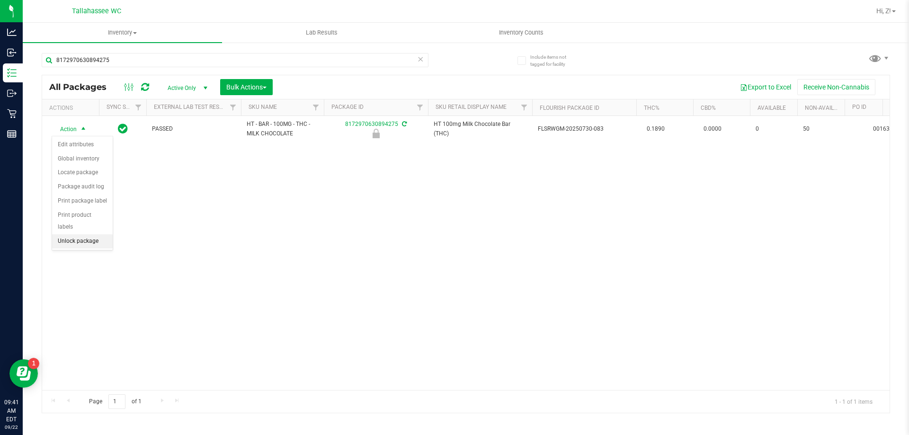
click at [88, 234] on li "Unlock package" at bounding box center [82, 241] width 61 height 14
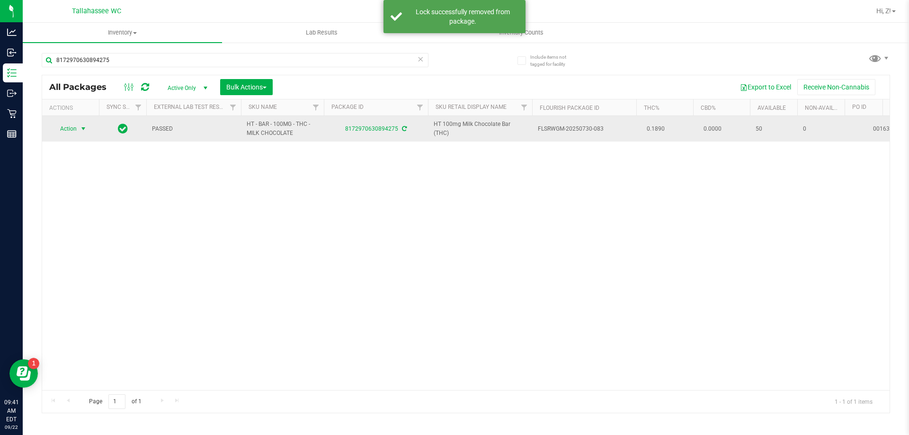
click at [80, 127] on span "select" at bounding box center [84, 129] width 8 height 8
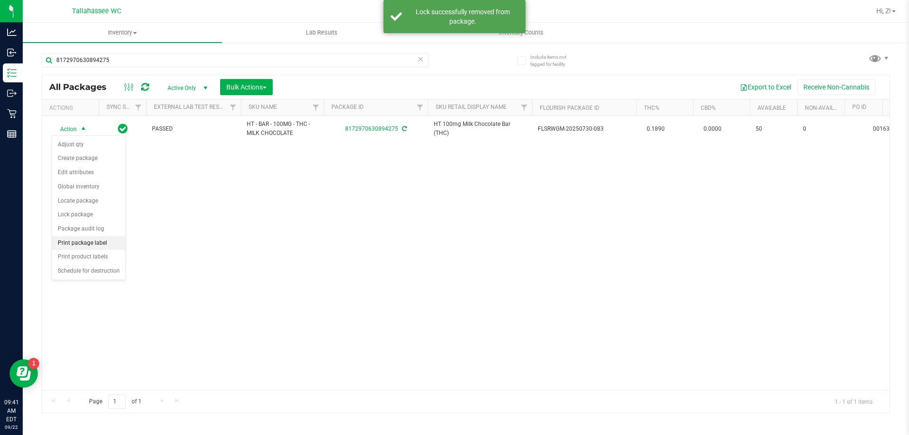
click at [75, 242] on li "Print package label" at bounding box center [88, 243] width 73 height 14
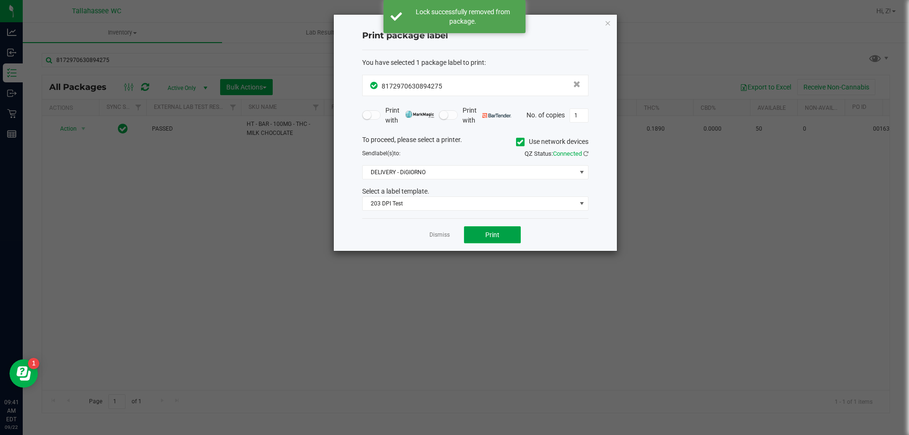
click at [491, 236] on span "Print" at bounding box center [492, 235] width 14 height 8
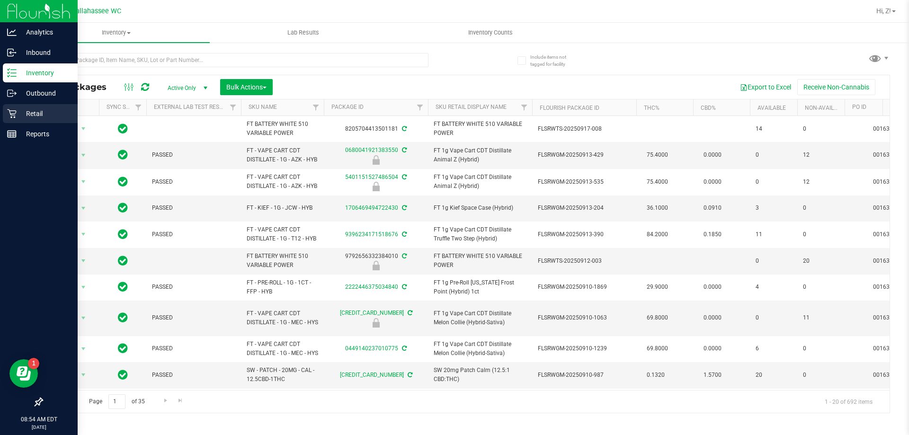
click at [40, 108] on p "Retail" at bounding box center [45, 113] width 57 height 11
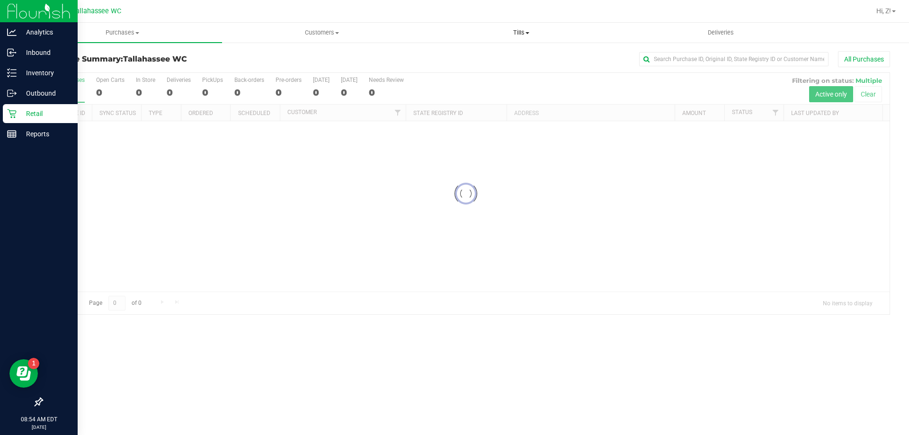
click at [518, 31] on span "Tills" at bounding box center [521, 32] width 198 height 9
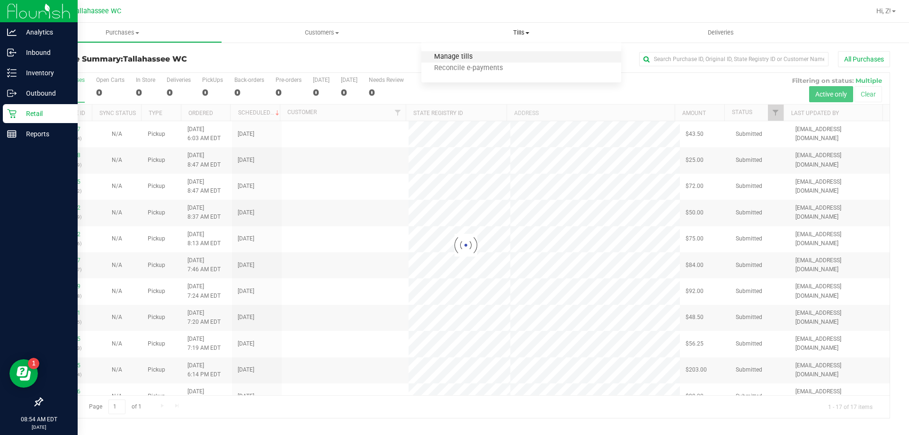
click at [450, 58] on span "Manage tills" at bounding box center [453, 57] width 64 height 8
